Goal: Information Seeking & Learning: Learn about a topic

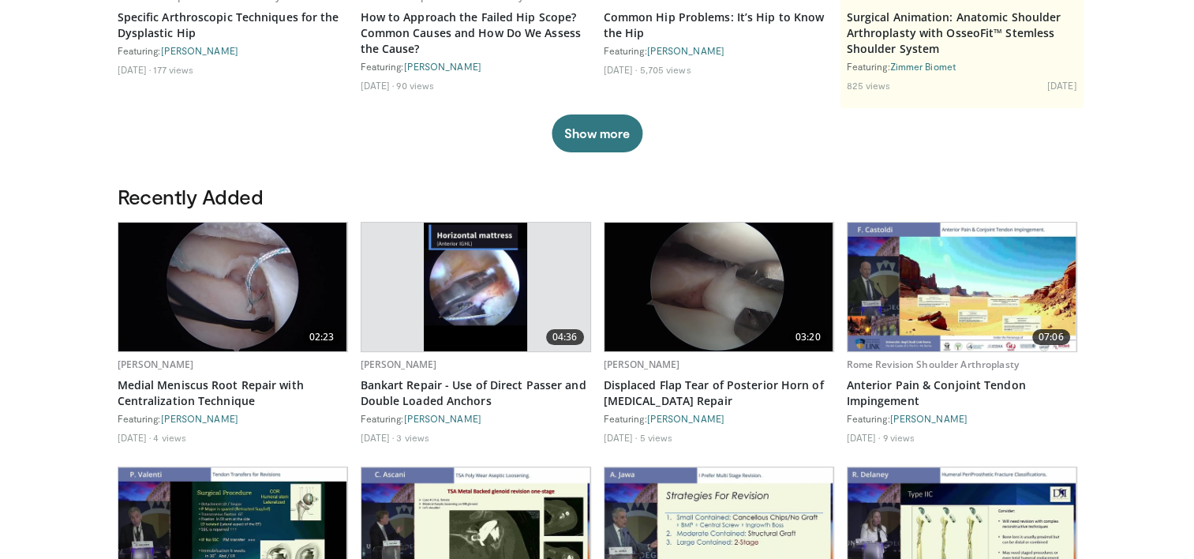
scroll to position [316, 0]
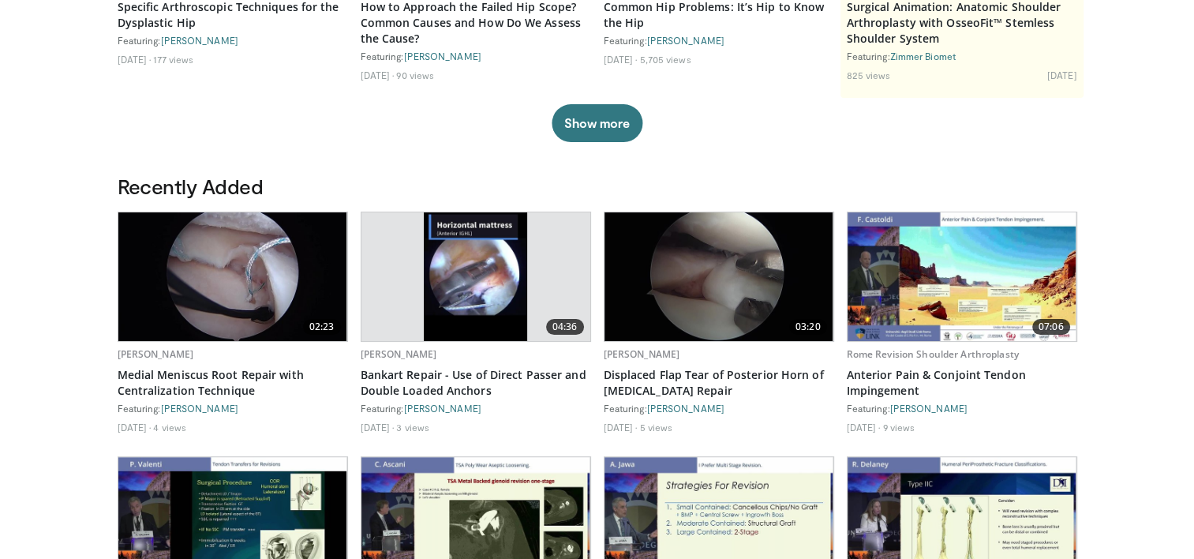
click at [262, 290] on img at bounding box center [232, 276] width 229 height 129
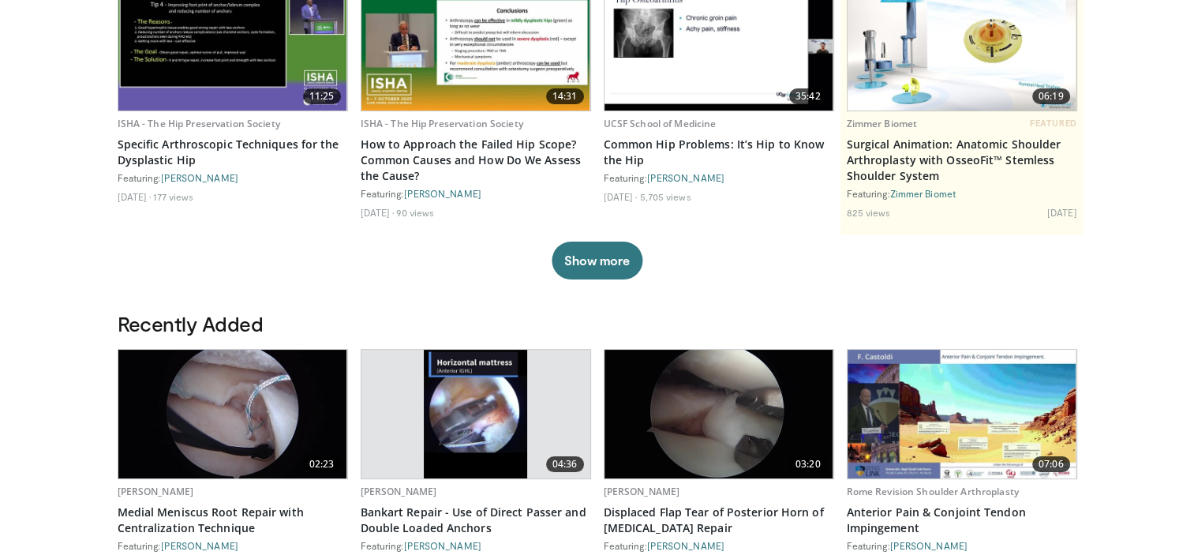
scroll to position [0, 0]
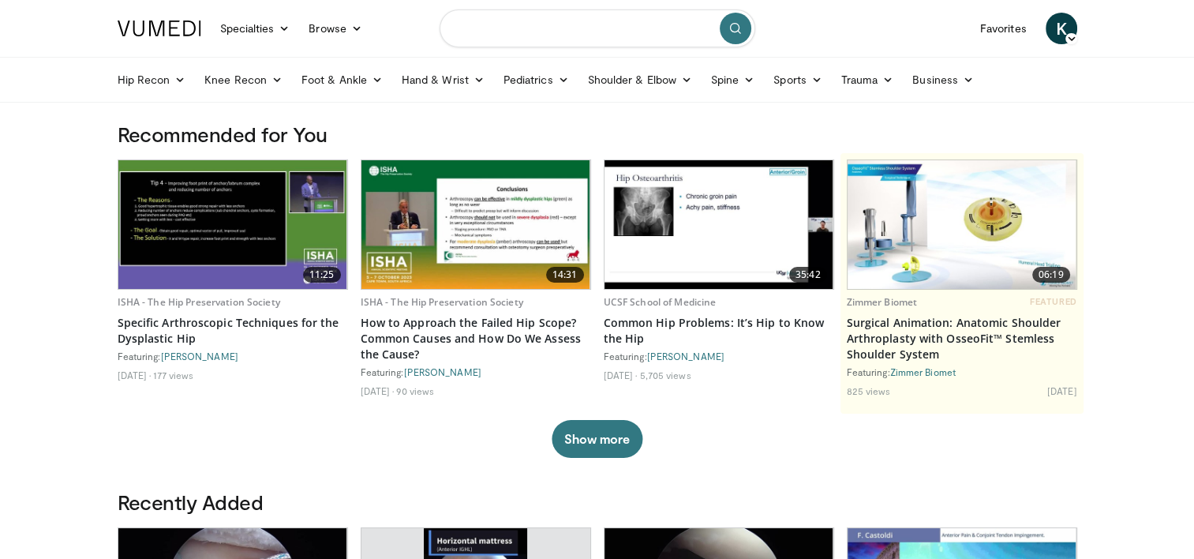
click at [505, 25] on input "Search topics, interventions" at bounding box center [598, 28] width 316 height 38
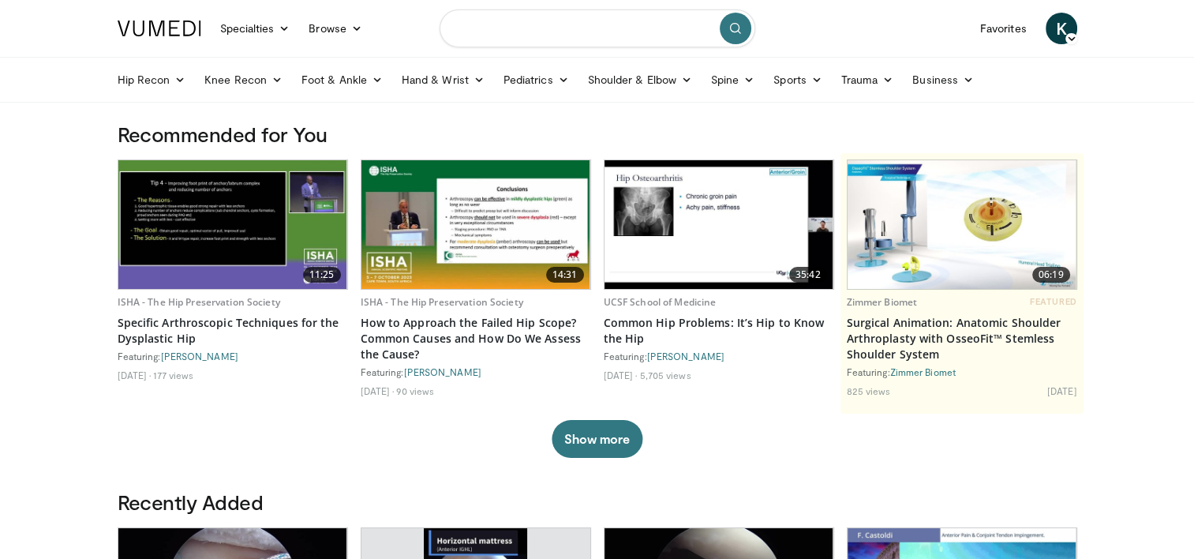
click at [607, 19] on input "Search topics, interventions" at bounding box center [598, 28] width 316 height 38
type input "***"
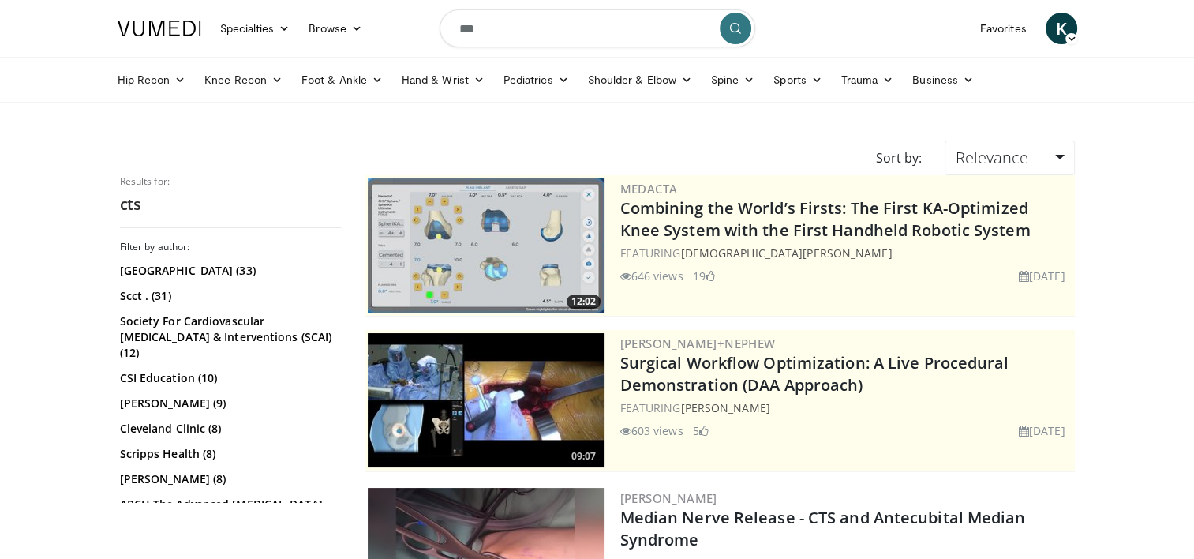
scroll to position [237, 0]
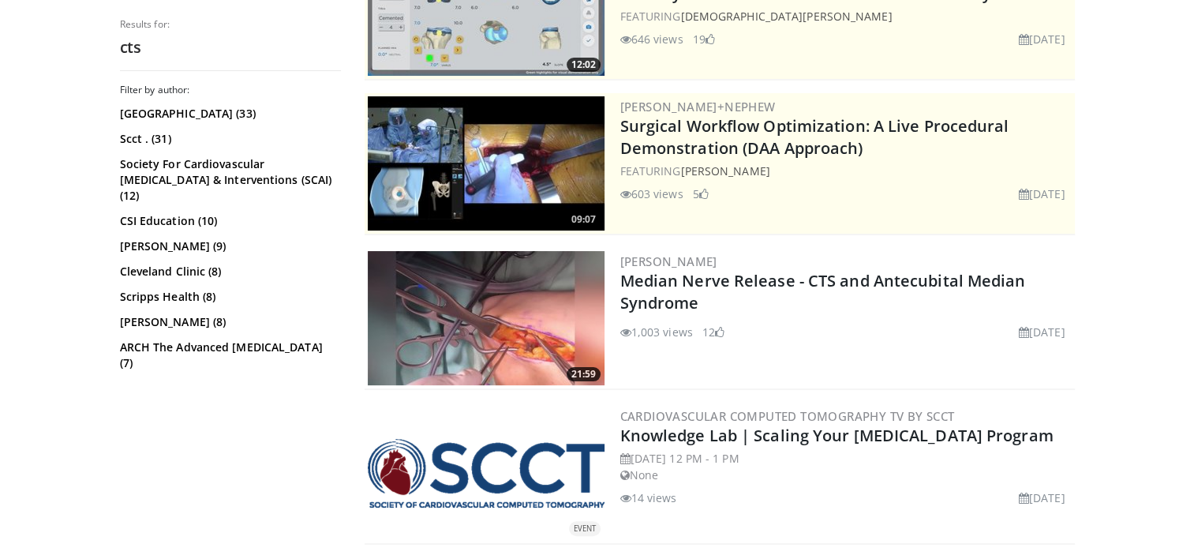
click at [534, 314] on img at bounding box center [486, 318] width 237 height 134
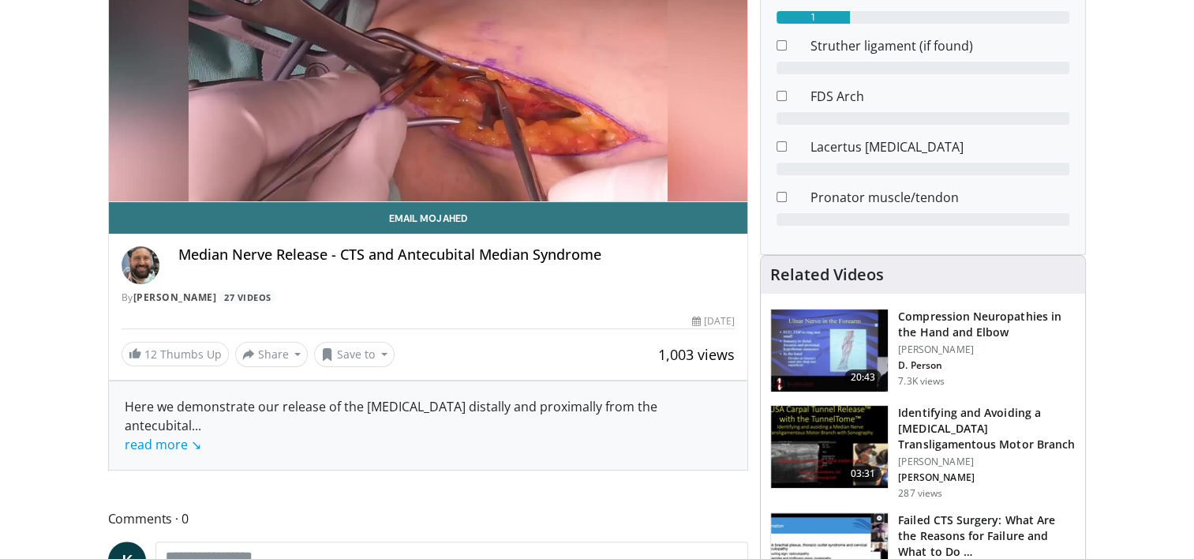
scroll to position [158, 0]
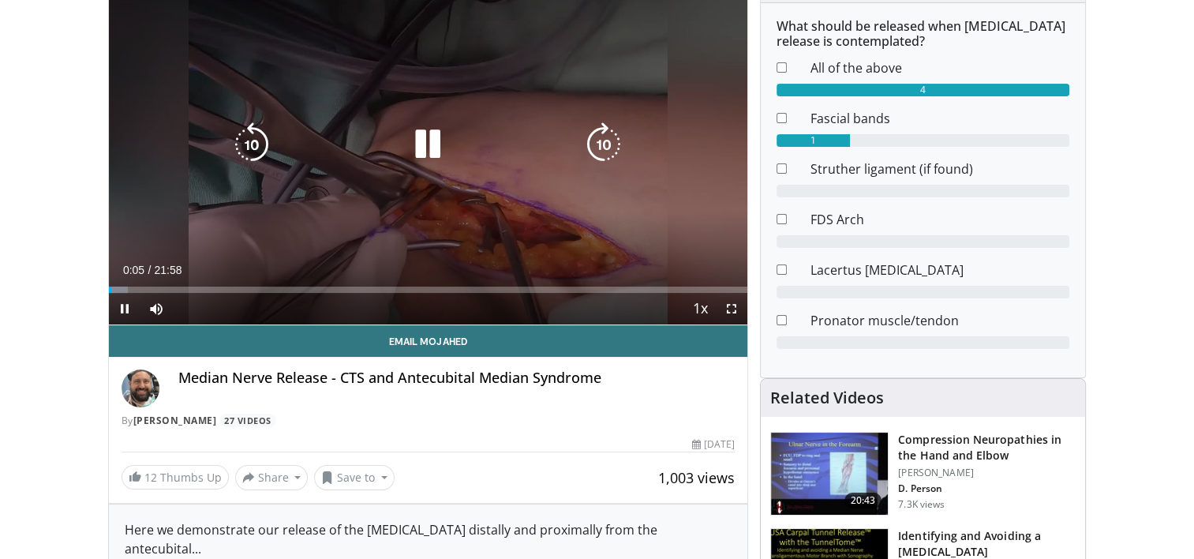
click at [426, 149] on icon "Video Player" at bounding box center [428, 144] width 44 height 44
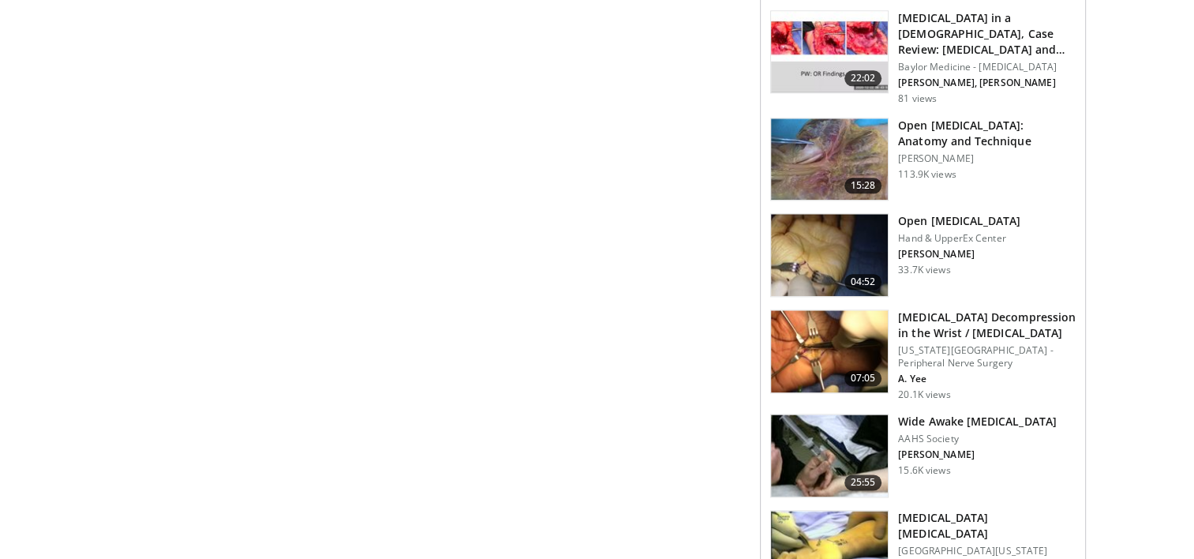
scroll to position [1894, 0]
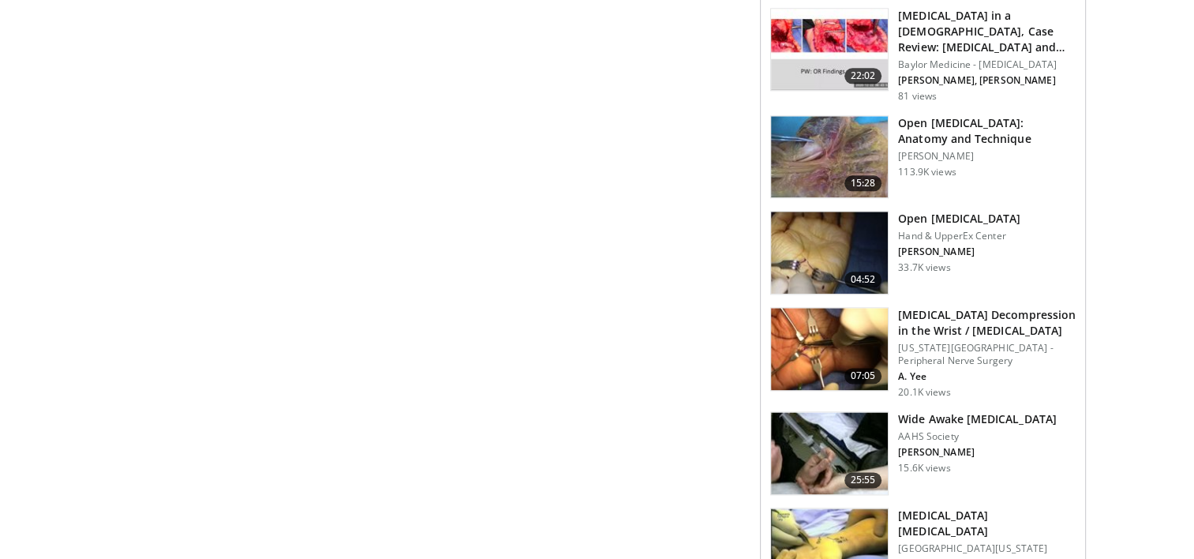
click at [838, 339] on img at bounding box center [829, 349] width 117 height 82
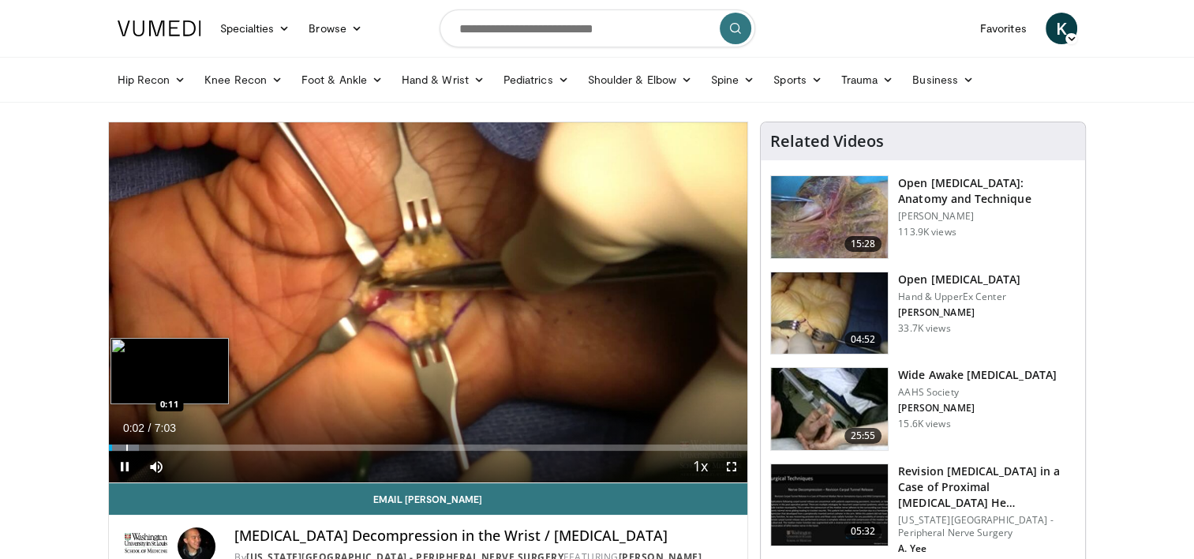
click at [126, 445] on div "Progress Bar" at bounding box center [127, 447] width 2 height 6
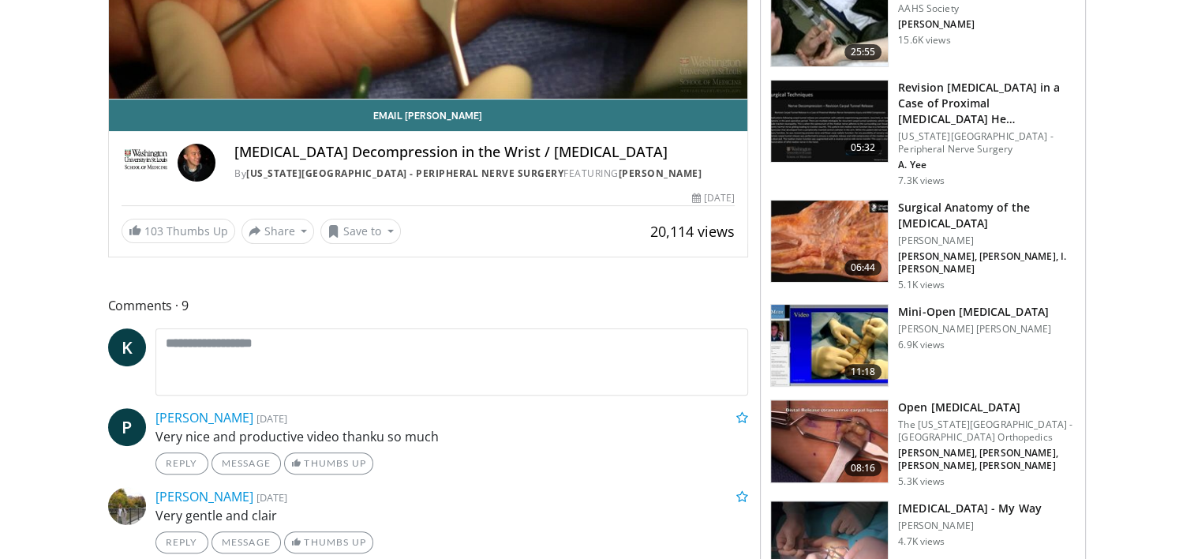
scroll to position [553, 0]
